Goal: Transaction & Acquisition: Purchase product/service

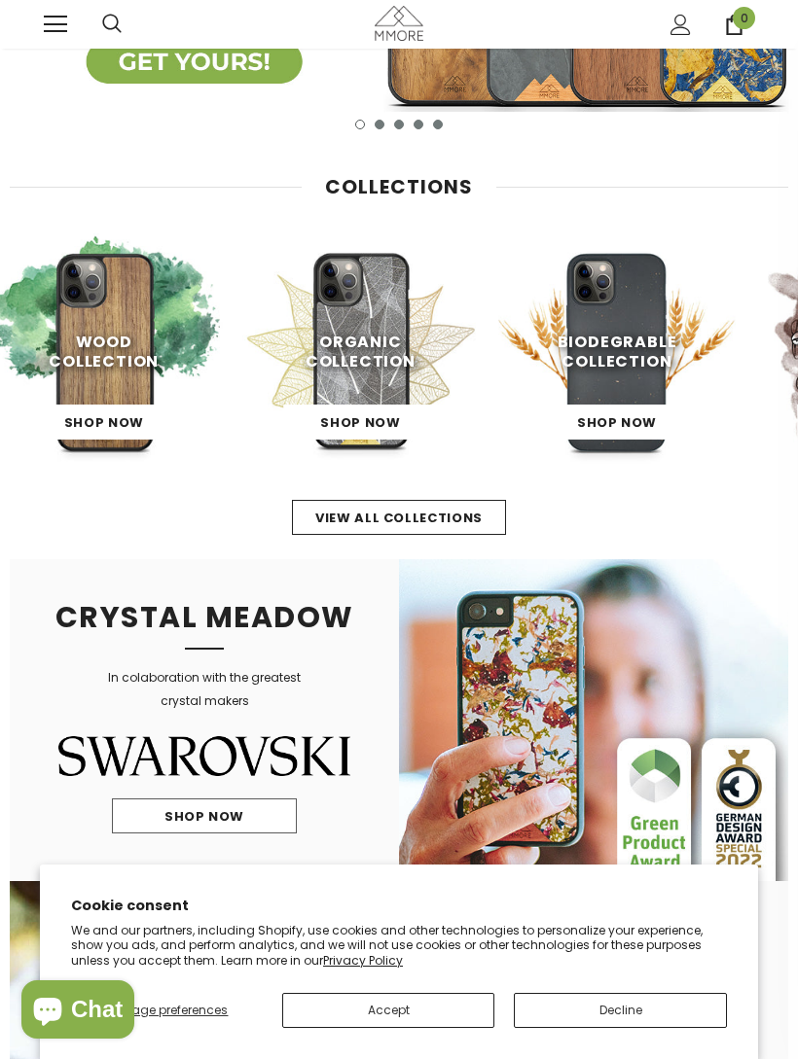
scroll to position [303, 0]
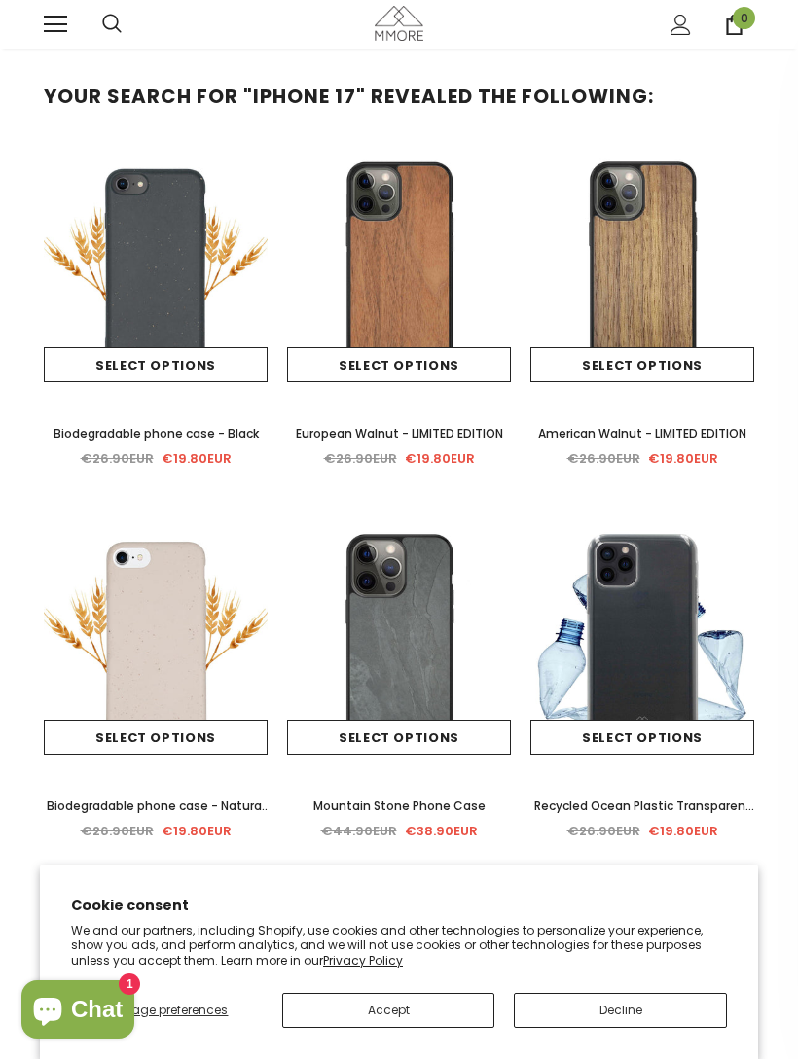
click at [57, 26] on link at bounding box center [55, 24] width 23 height 23
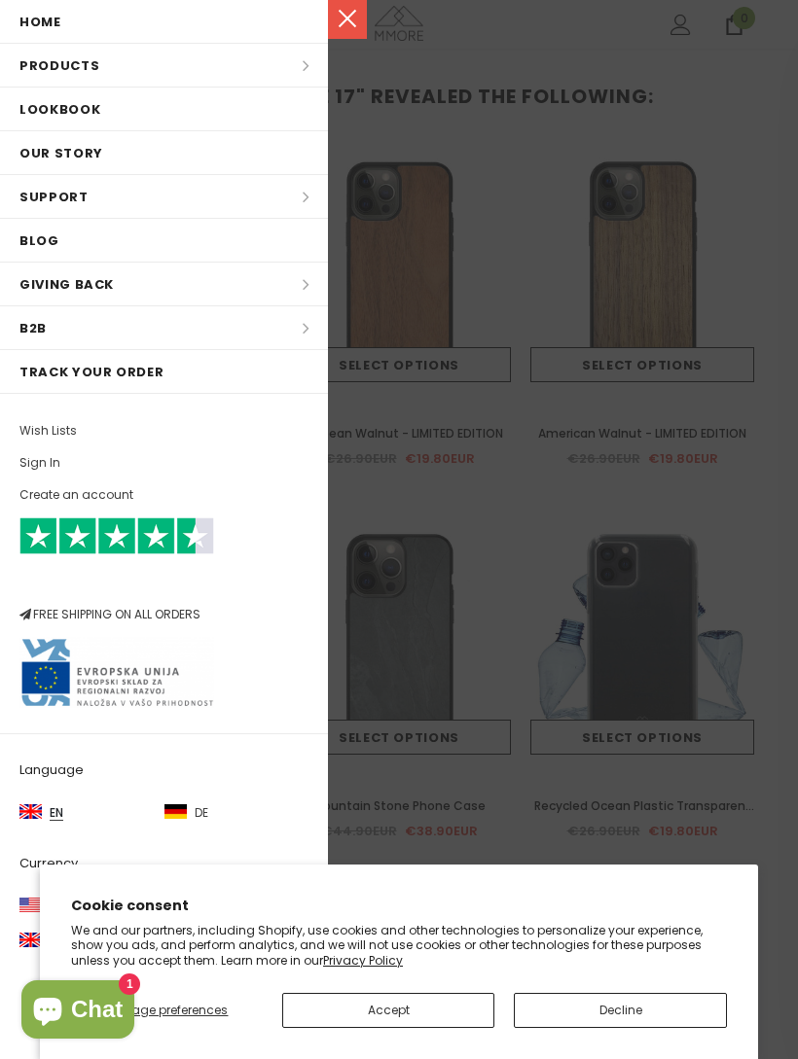
click at [107, 63] on li "Products Products All Products All Collections BUNDLES Organic Collection Wood …" at bounding box center [164, 66] width 328 height 44
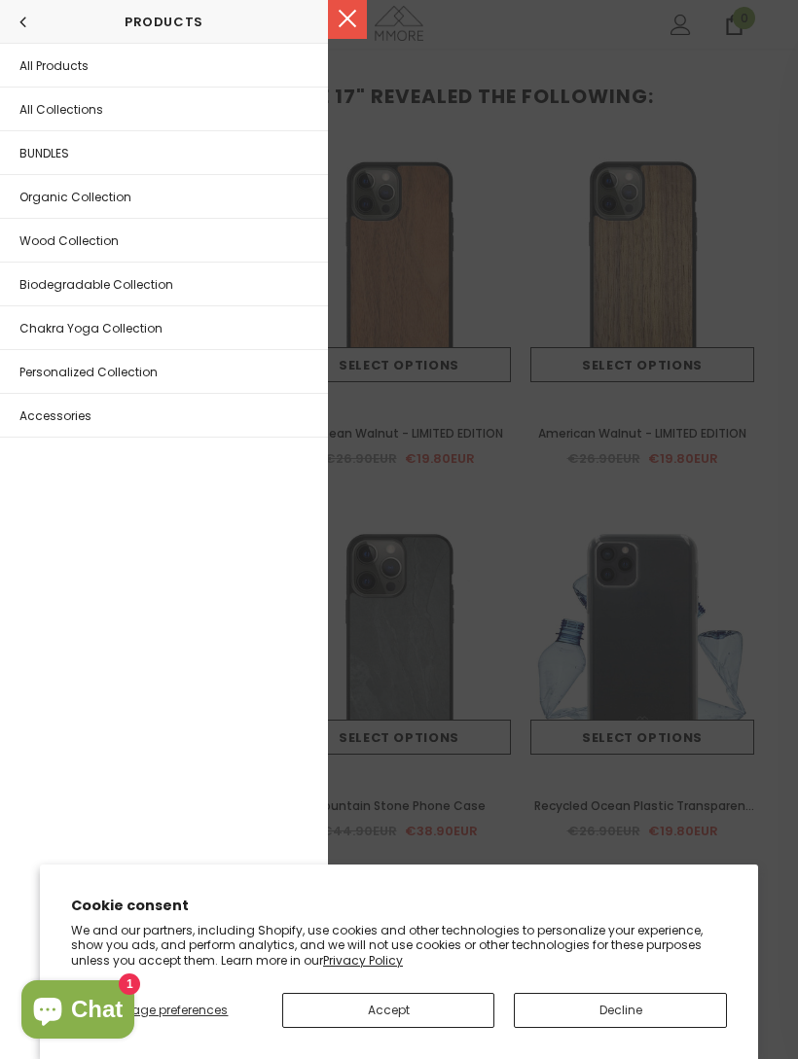
click at [38, 117] on span "All Collections" at bounding box center [61, 109] width 84 height 17
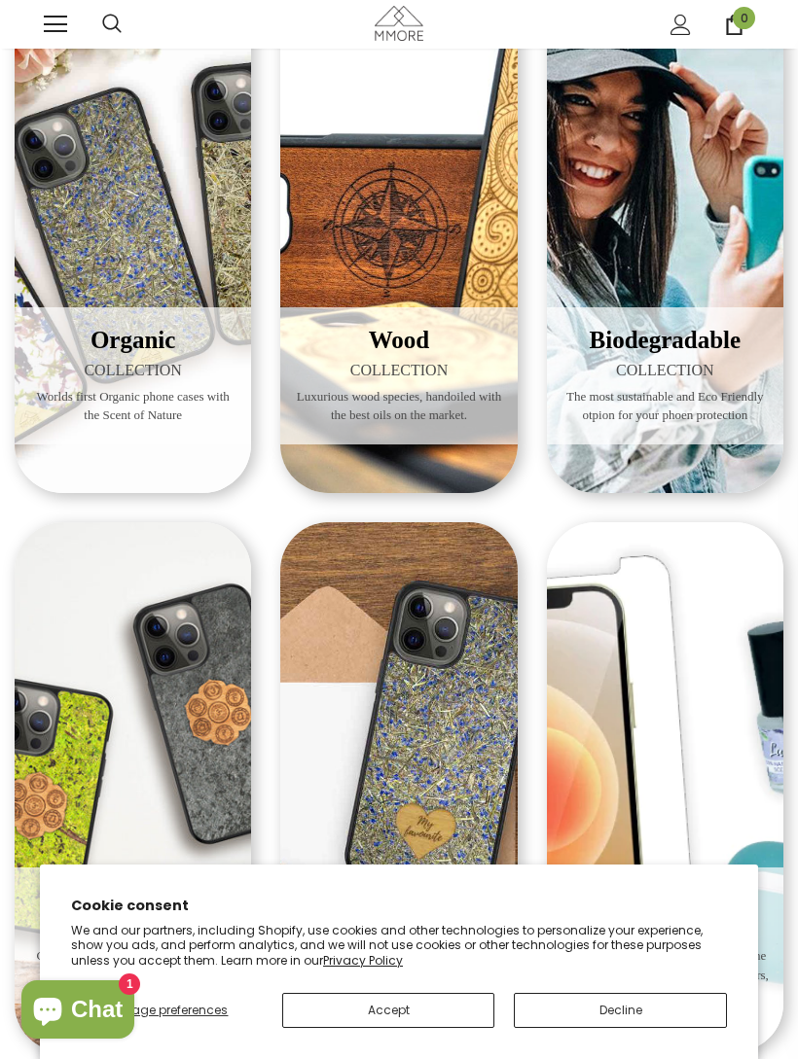
scroll to position [134, 0]
